Goal: Navigation & Orientation: Find specific page/section

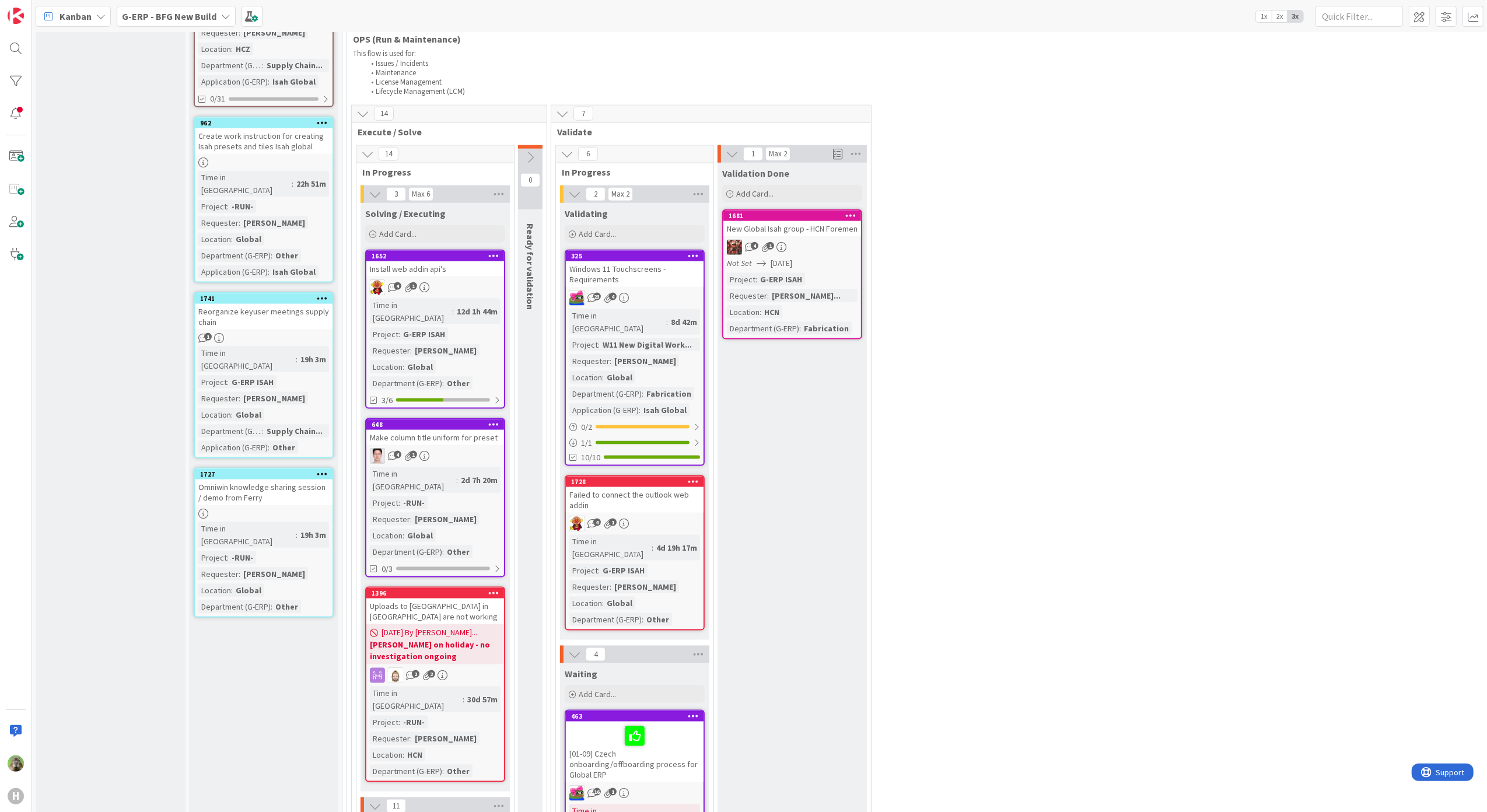
click at [635, 261] on div "Windows 11 Touchscreens - Requirements" at bounding box center [634, 274] width 137 height 26
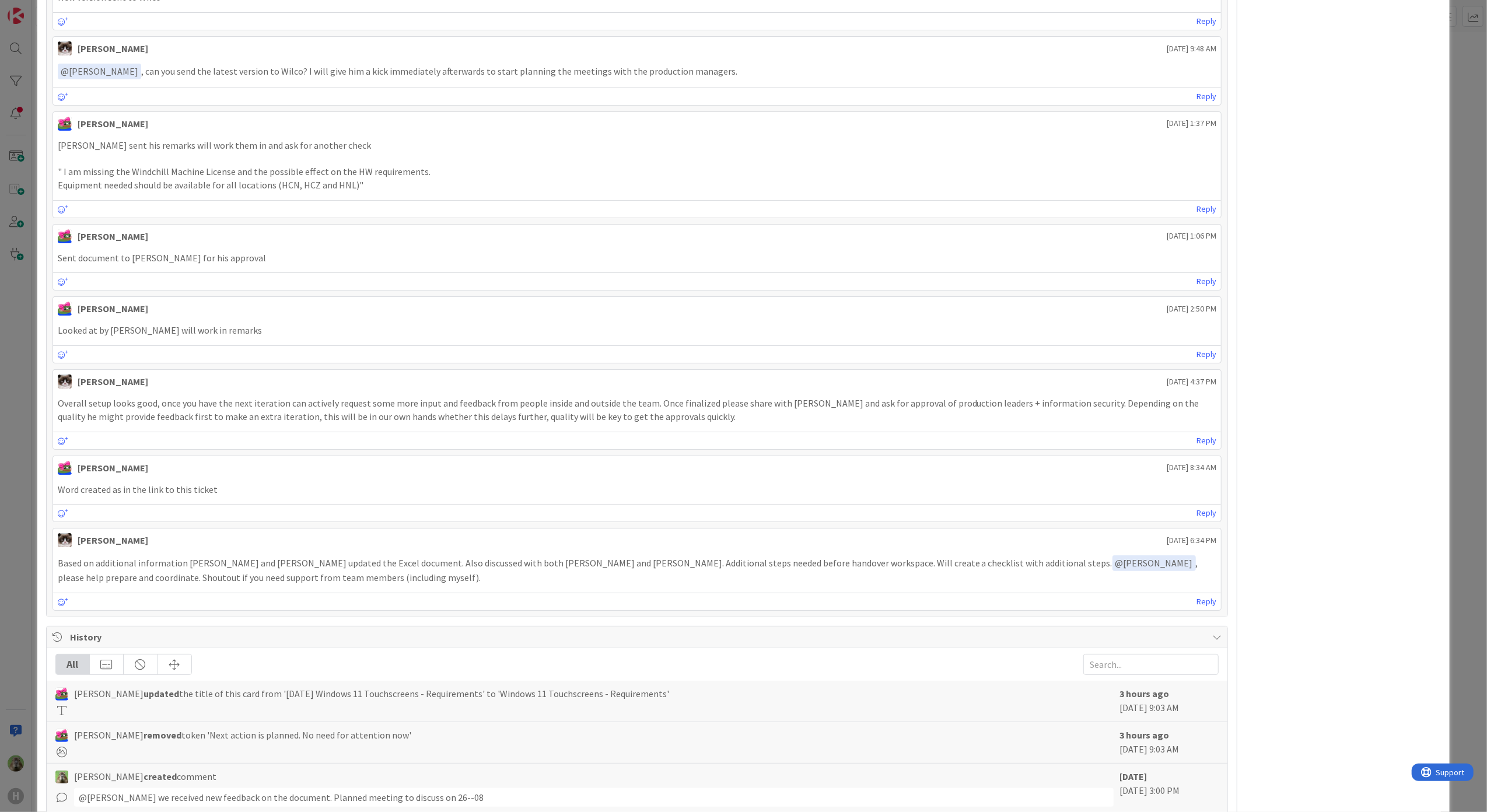
scroll to position [2155, 0]
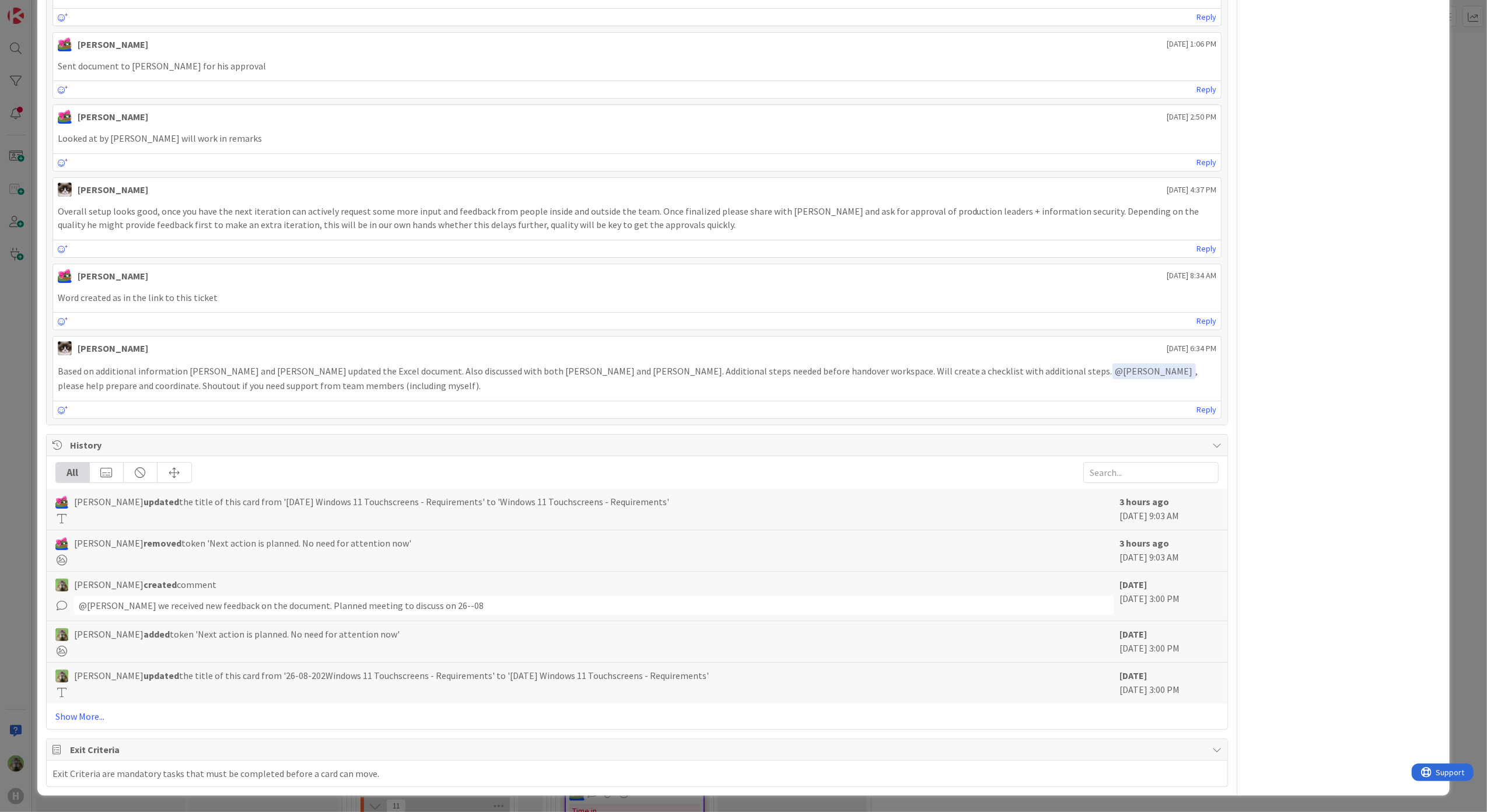
click at [18, 453] on div "ID 325 G-ERP - BFG New Build Validating Title 38 / 128 Windows 11 Touchscreens …" at bounding box center [744, 406] width 1487 height 812
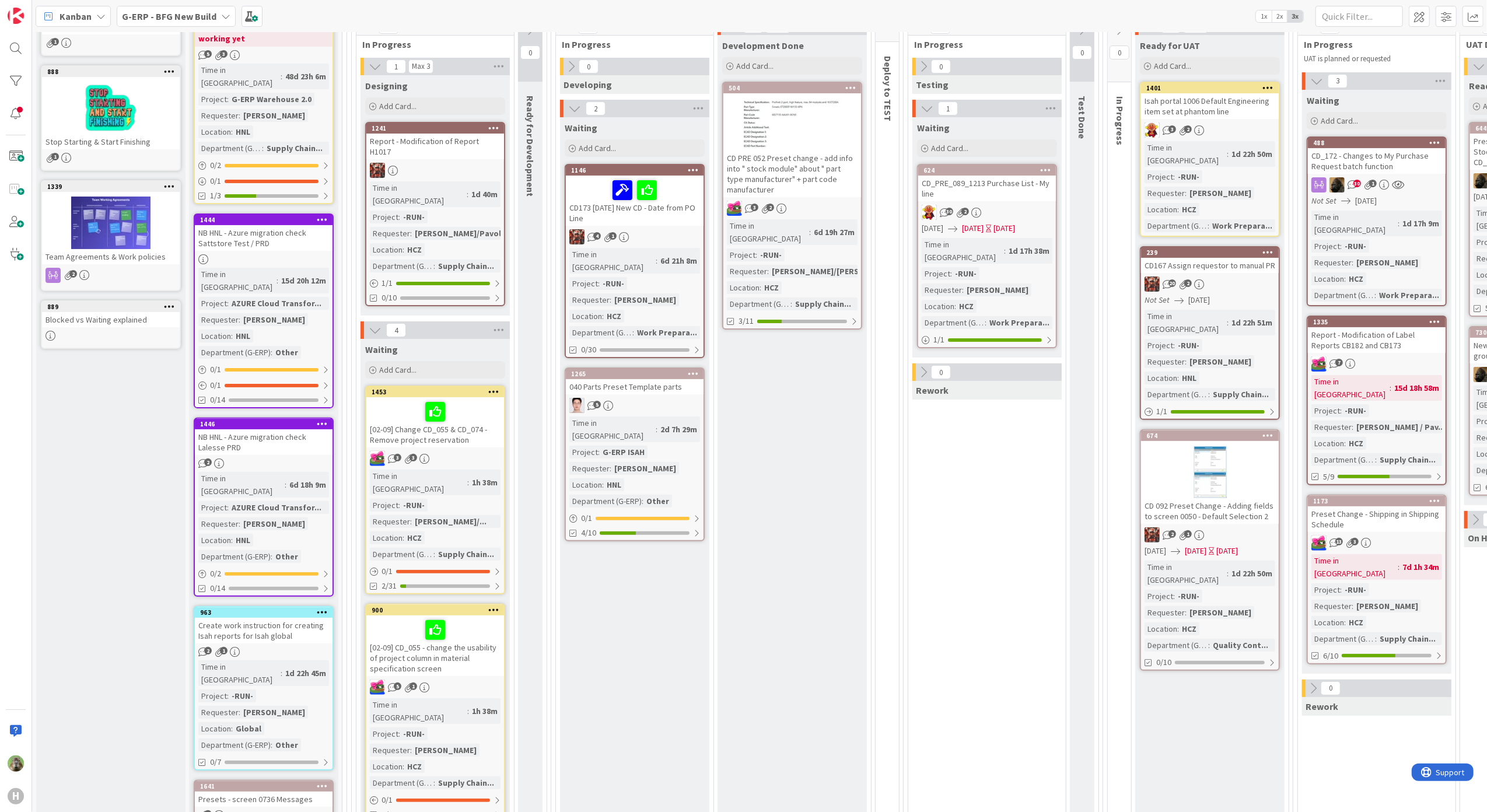
scroll to position [35, 0]
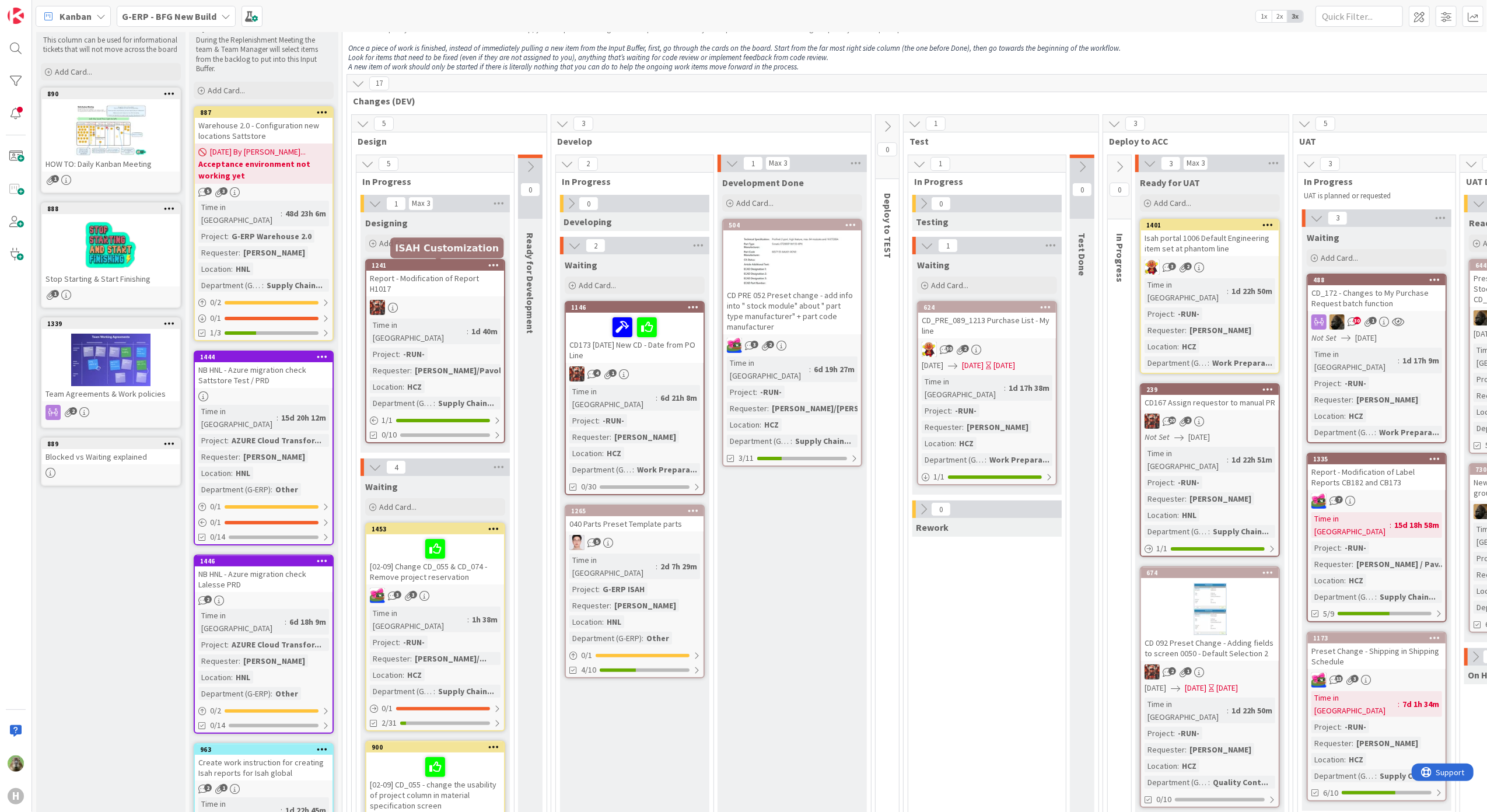
click at [433, 271] on div "Report - Modification of Report H1017" at bounding box center [435, 283] width 137 height 26
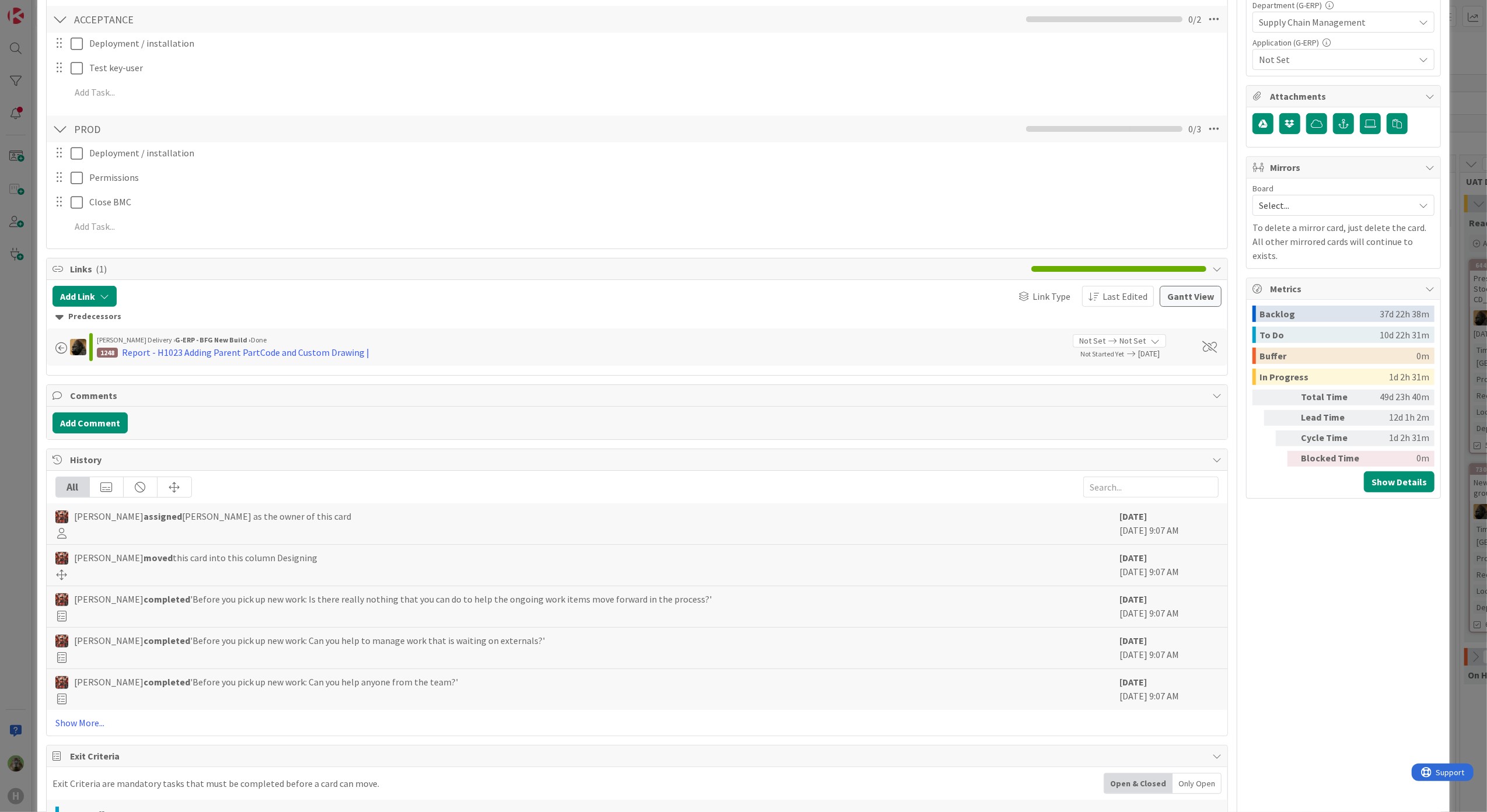
type textarea "x"
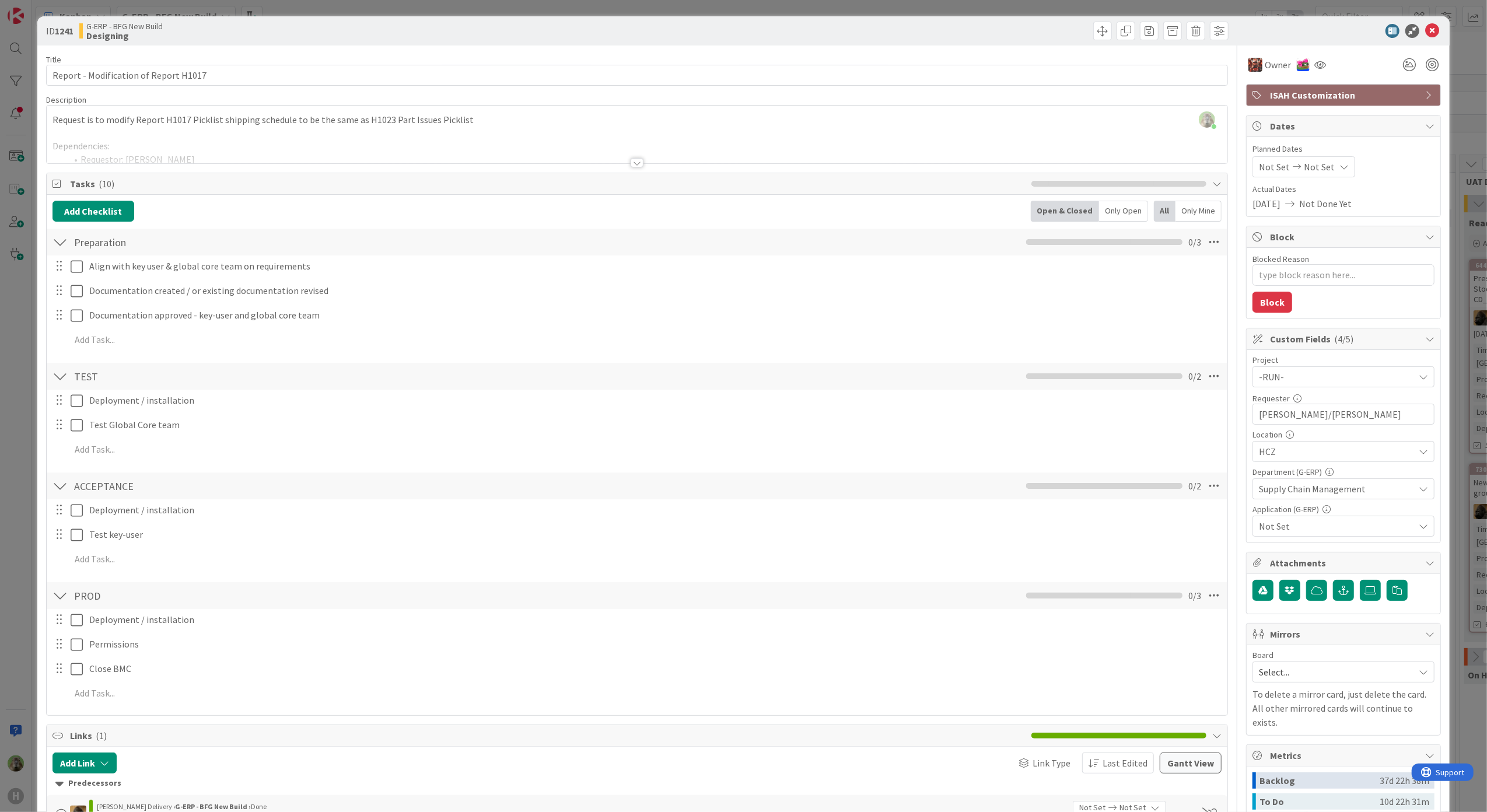
click at [13, 371] on div "ID 1241 G-ERP - BFG New Build Designing Title 37 / 128 Report - Modification of…" at bounding box center [744, 406] width 1487 height 812
